Goal: Entertainment & Leisure: Consume media (video, audio)

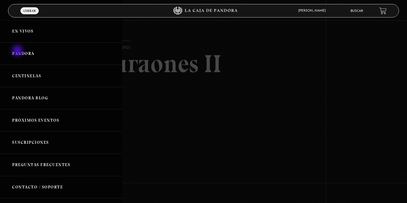
scroll to position [96, 0]
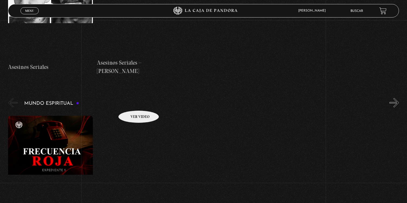
scroll to position [1561, 0]
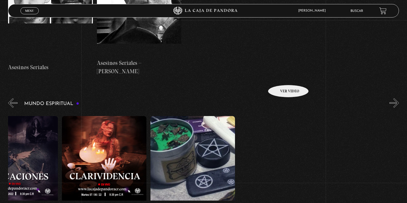
scroll to position [0, 1373]
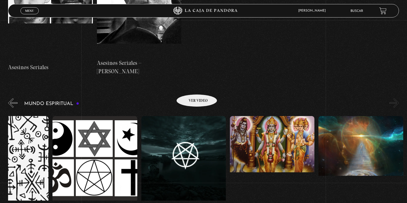
click at [190, 116] on figure at bounding box center [183, 164] width 84 height 97
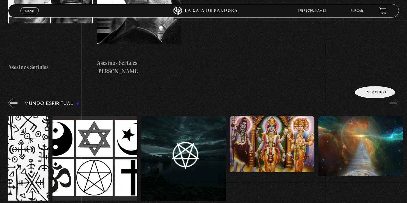
click at [368, 116] on figure at bounding box center [360, 164] width 84 height 97
click at [356, 116] on figure at bounding box center [360, 164] width 84 height 97
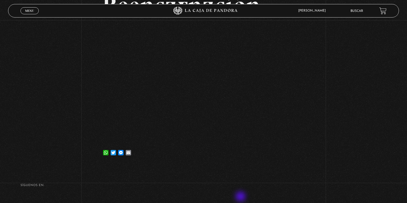
scroll to position [96, 0]
